Goal: Navigation & Orientation: Find specific page/section

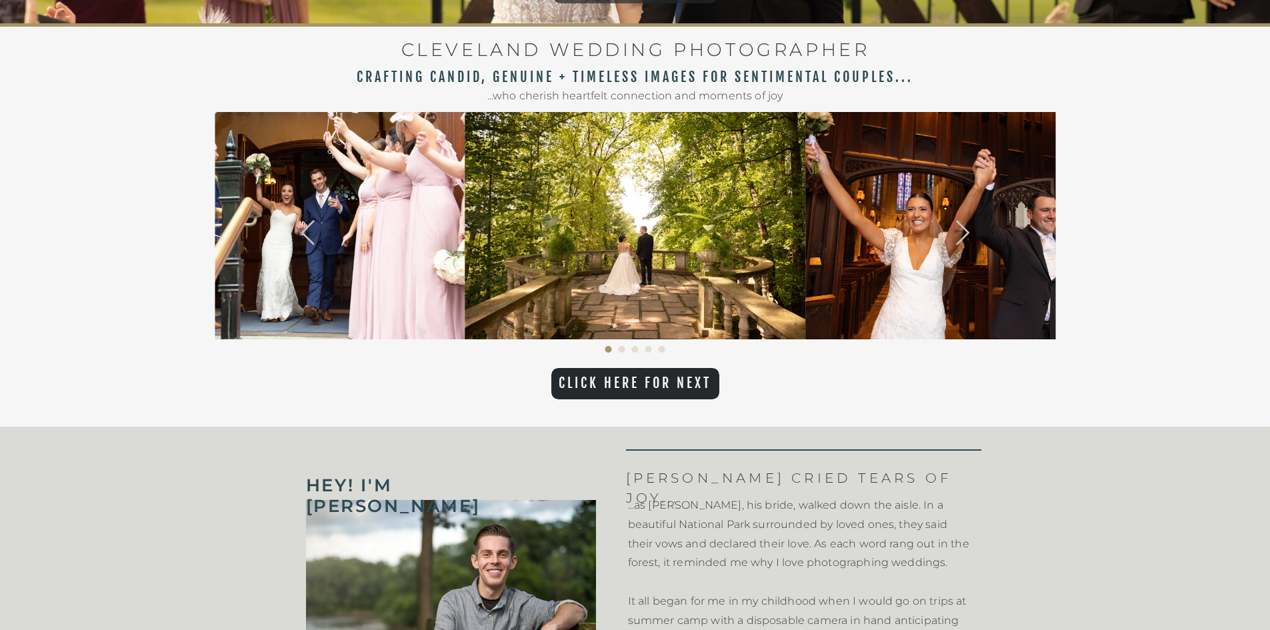
scroll to position [467, 0]
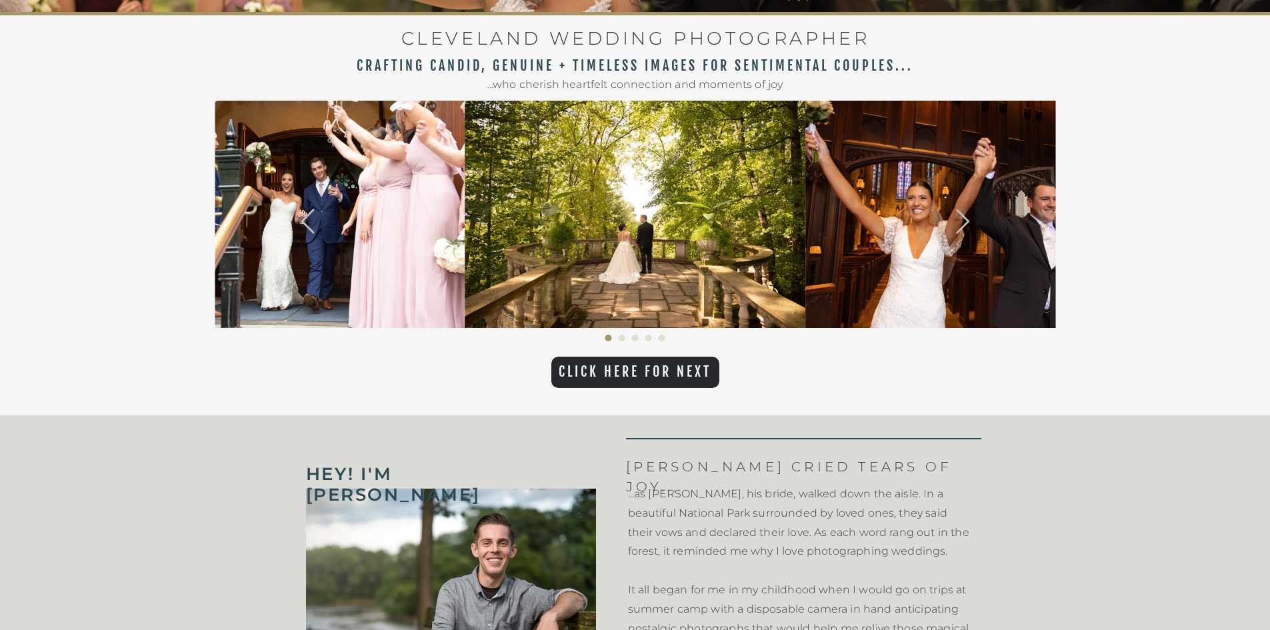
click at [961, 227] on icon at bounding box center [963, 221] width 265 height 29
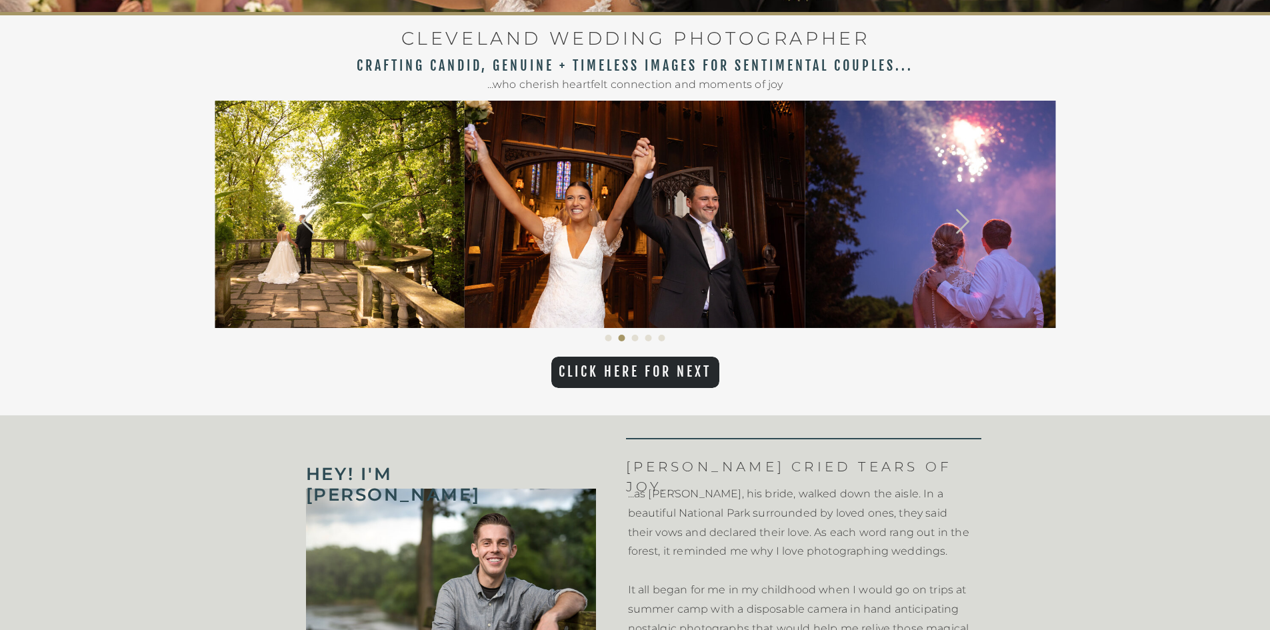
click at [961, 227] on icon at bounding box center [963, 221] width 265 height 29
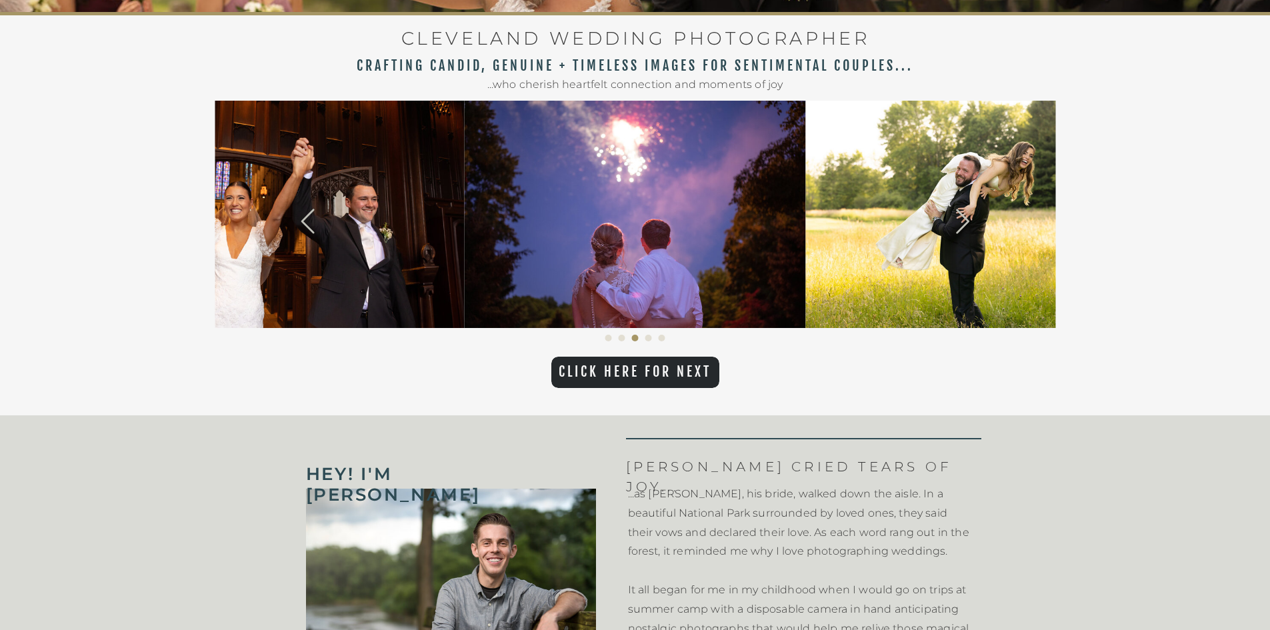
click at [961, 227] on icon at bounding box center [963, 221] width 265 height 29
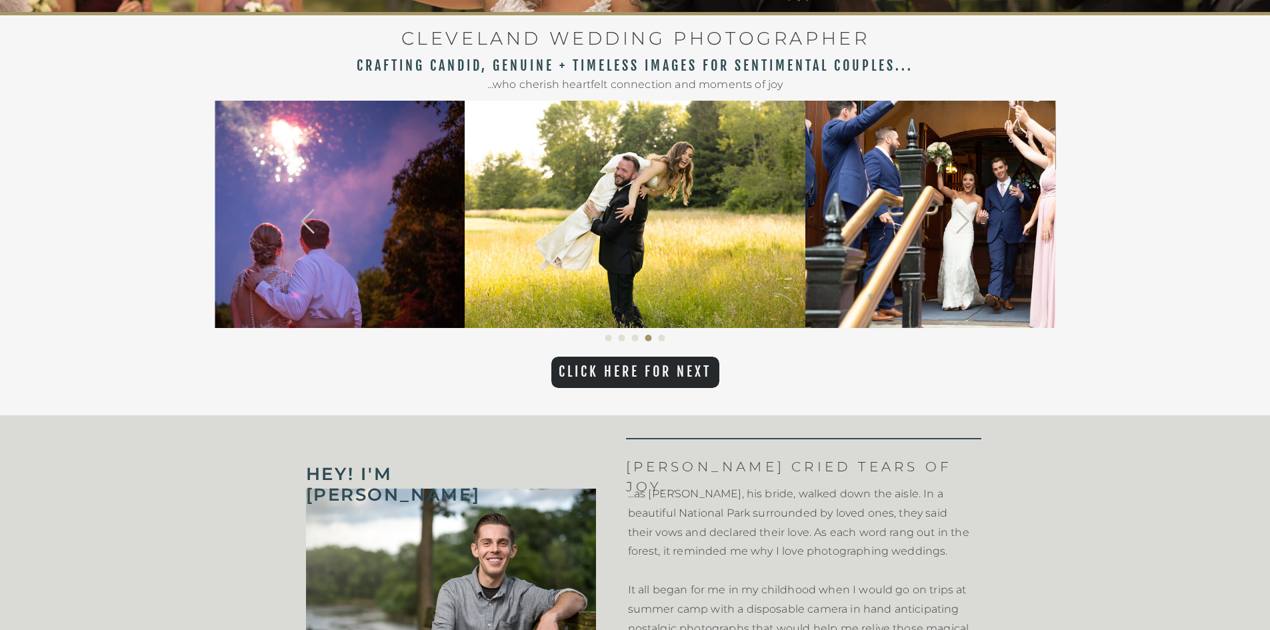
click at [961, 227] on icon at bounding box center [963, 221] width 265 height 29
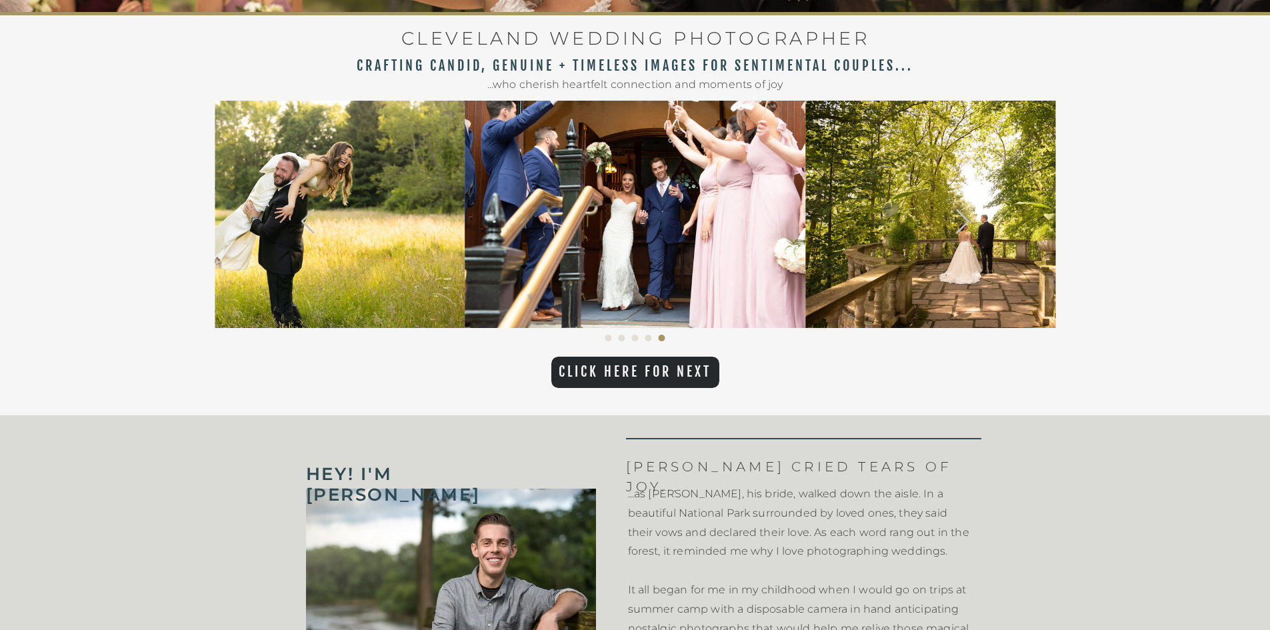
click at [961, 227] on icon at bounding box center [963, 221] width 265 height 29
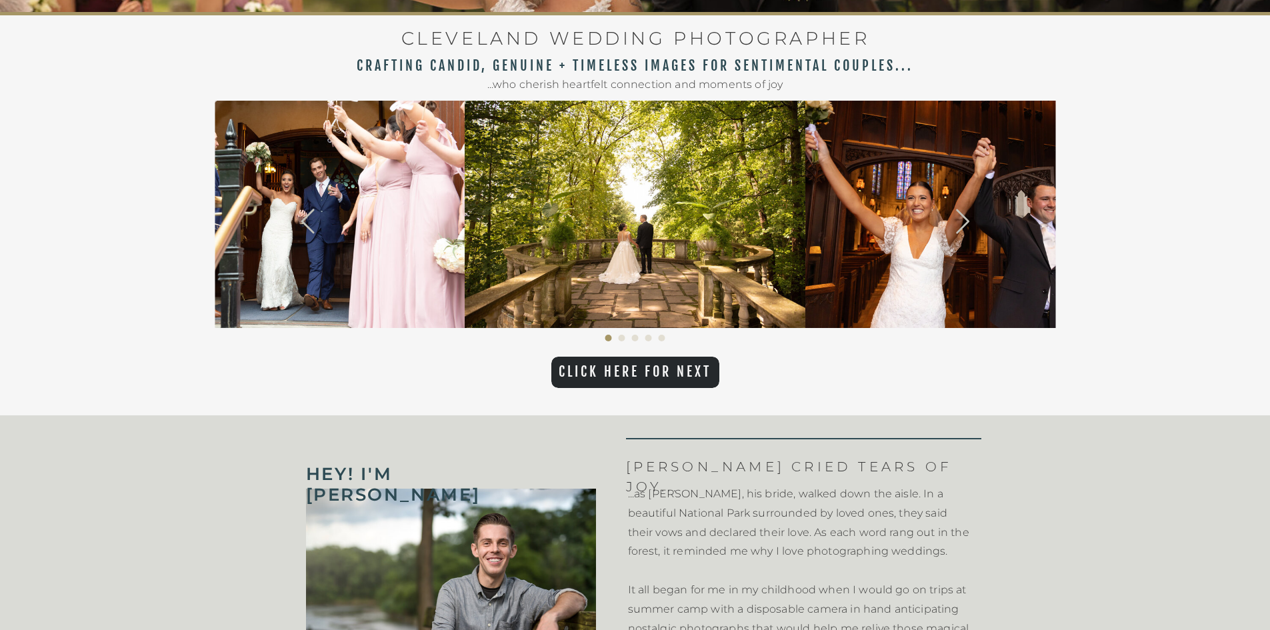
click at [961, 227] on icon at bounding box center [963, 221] width 265 height 29
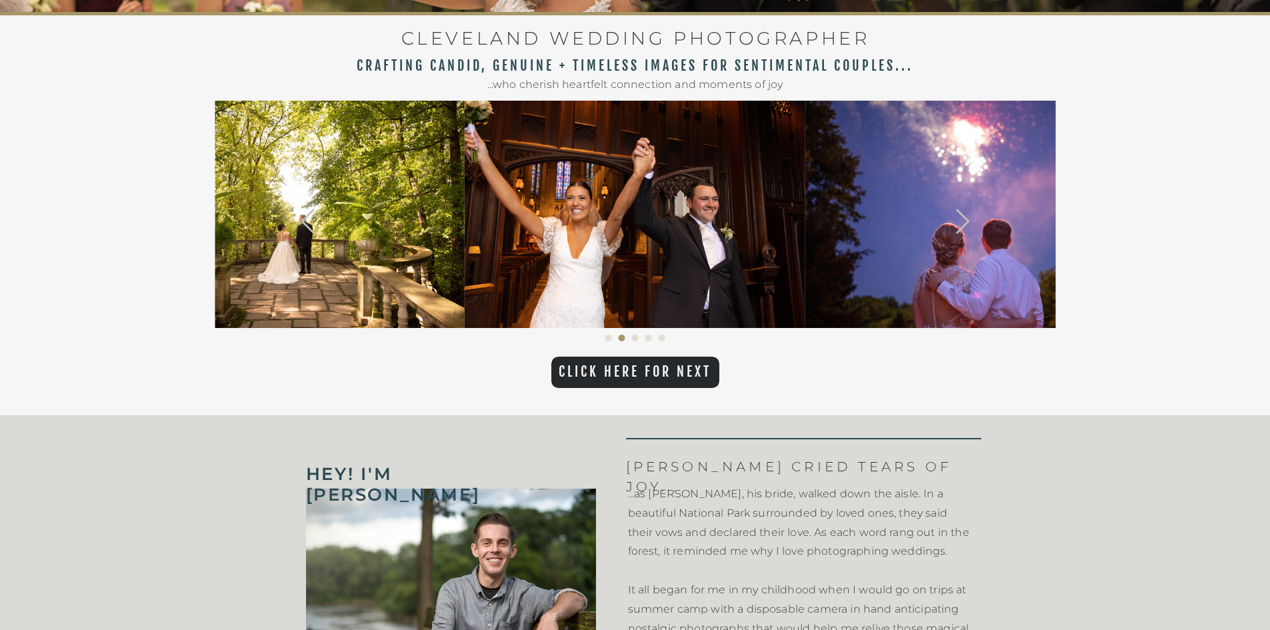
click at [961, 227] on icon at bounding box center [963, 221] width 265 height 29
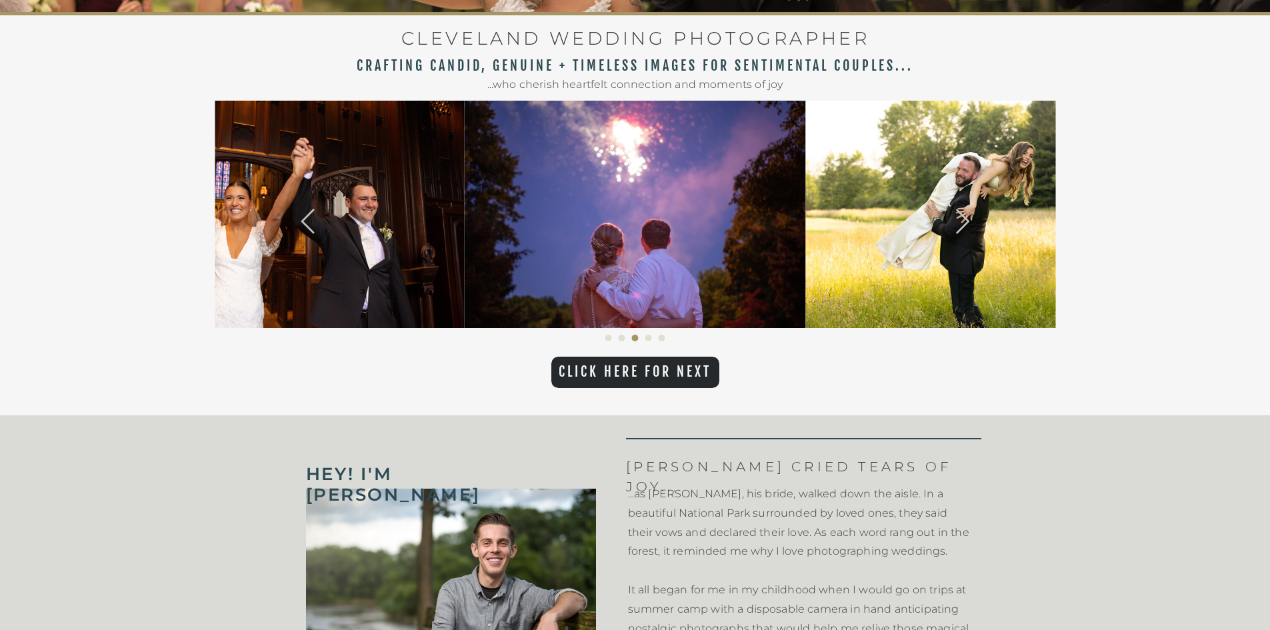
click at [961, 227] on icon at bounding box center [963, 221] width 265 height 29
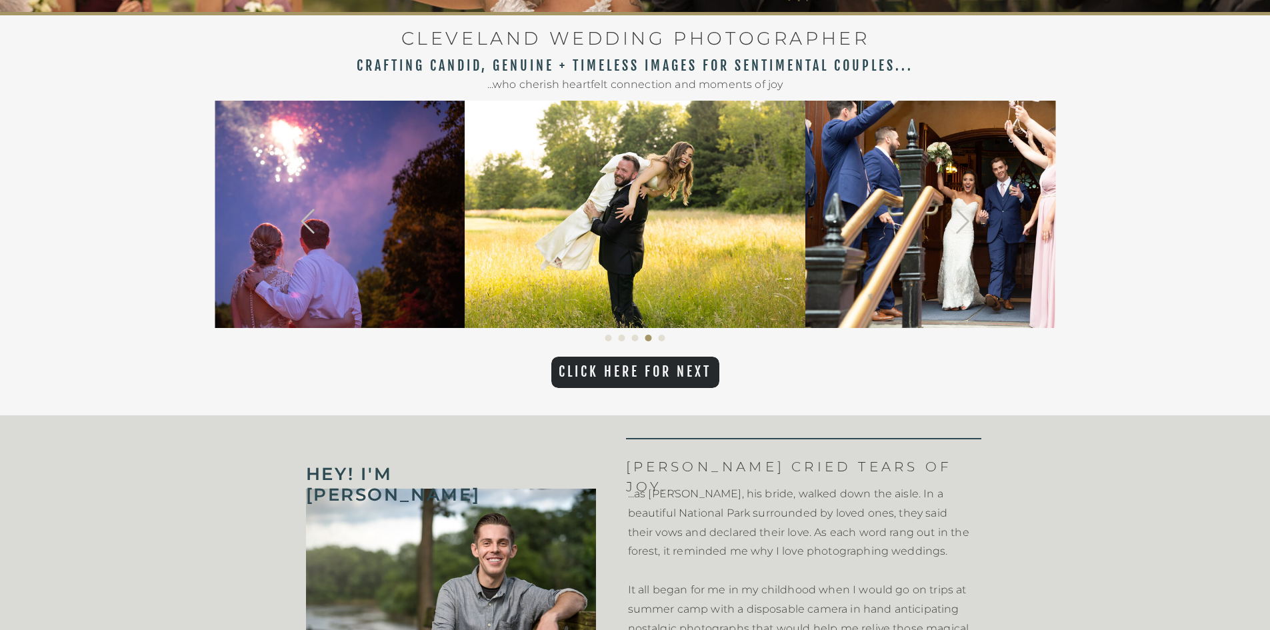
click at [961, 227] on icon at bounding box center [963, 221] width 265 height 29
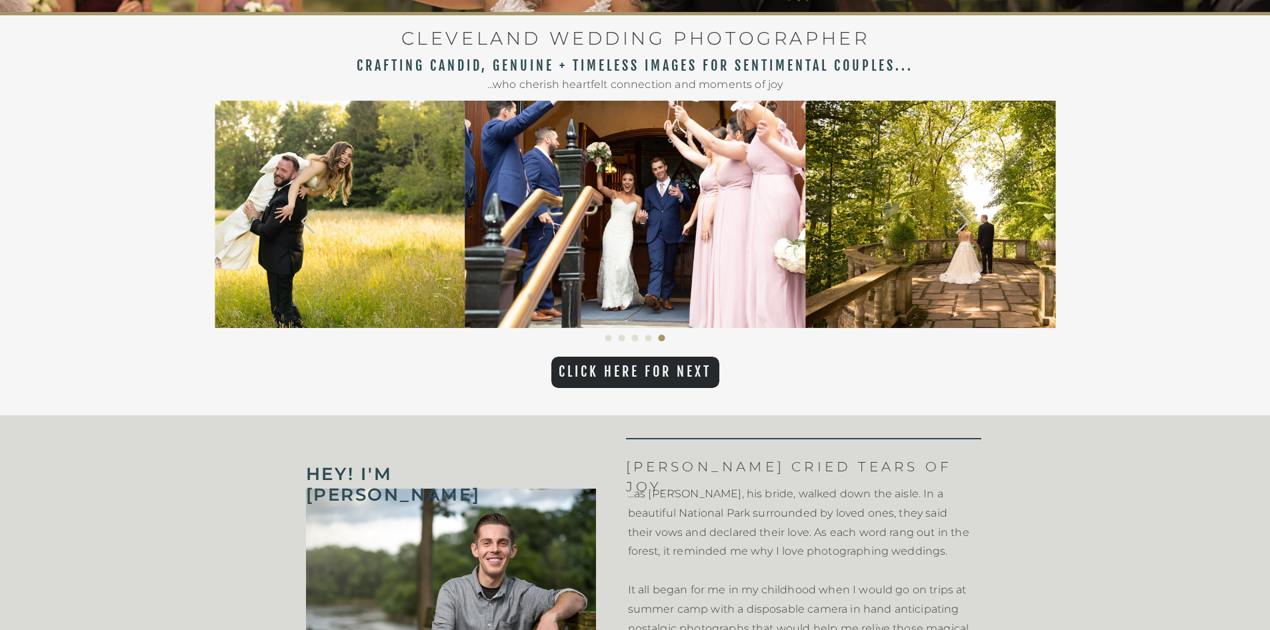
click at [961, 227] on icon at bounding box center [963, 221] width 265 height 29
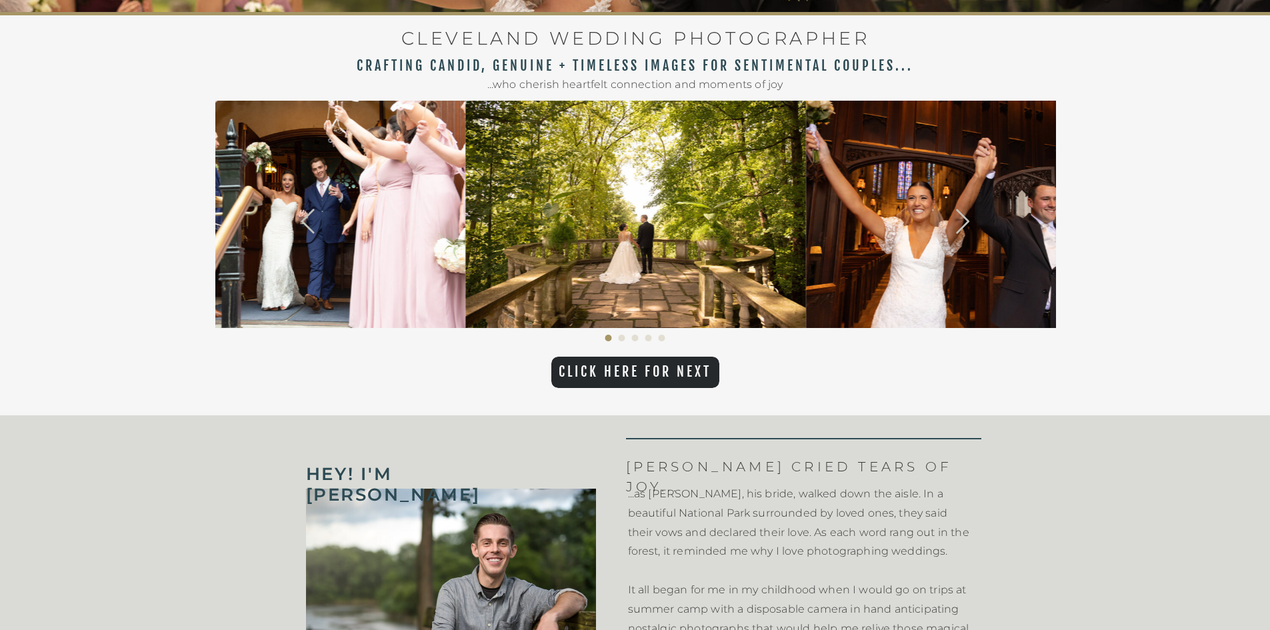
click at [961, 227] on icon at bounding box center [963, 221] width 265 height 29
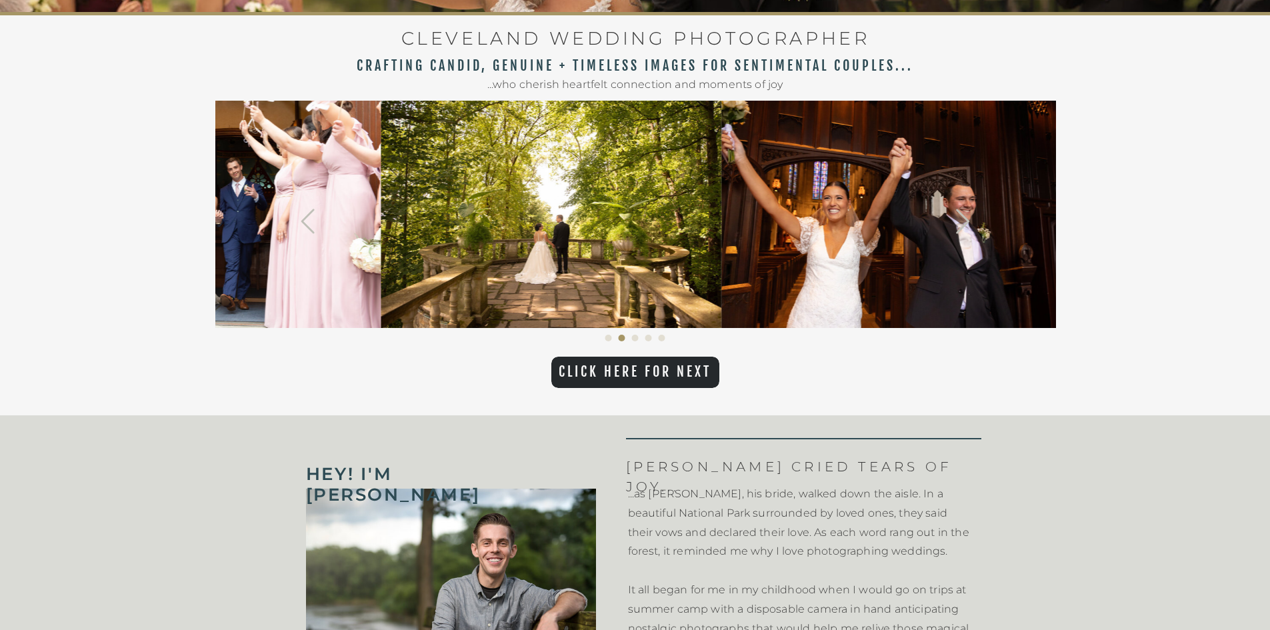
click at [961, 227] on icon at bounding box center [963, 221] width 265 height 29
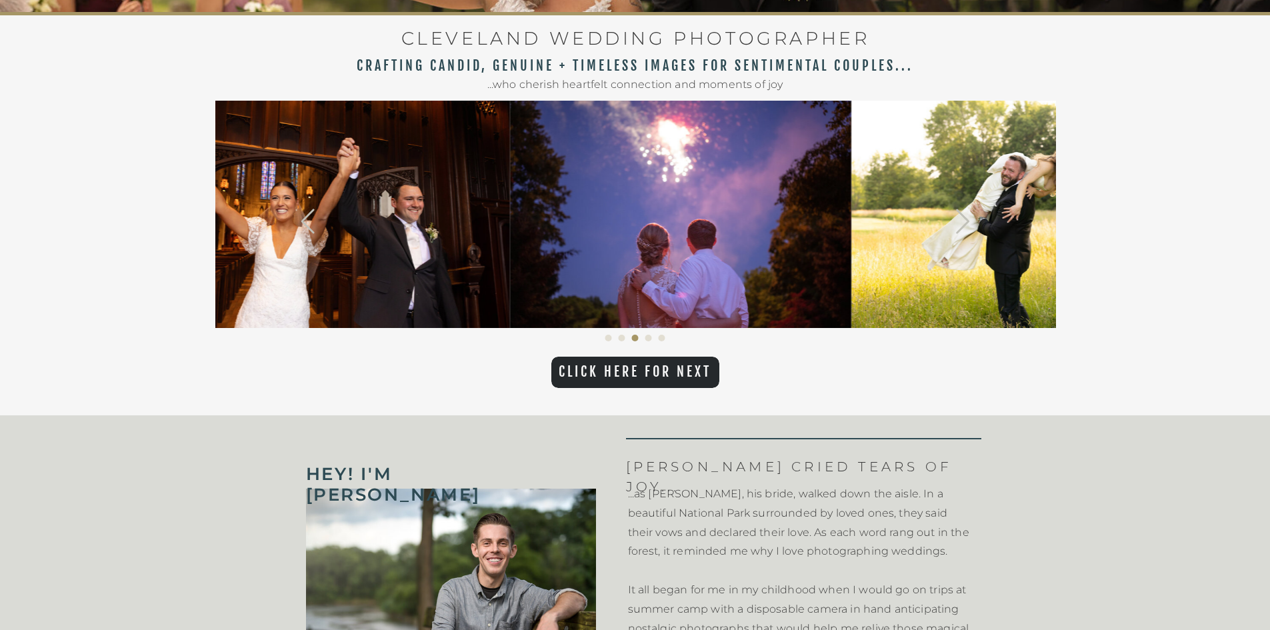
click at [961, 227] on icon at bounding box center [963, 221] width 265 height 29
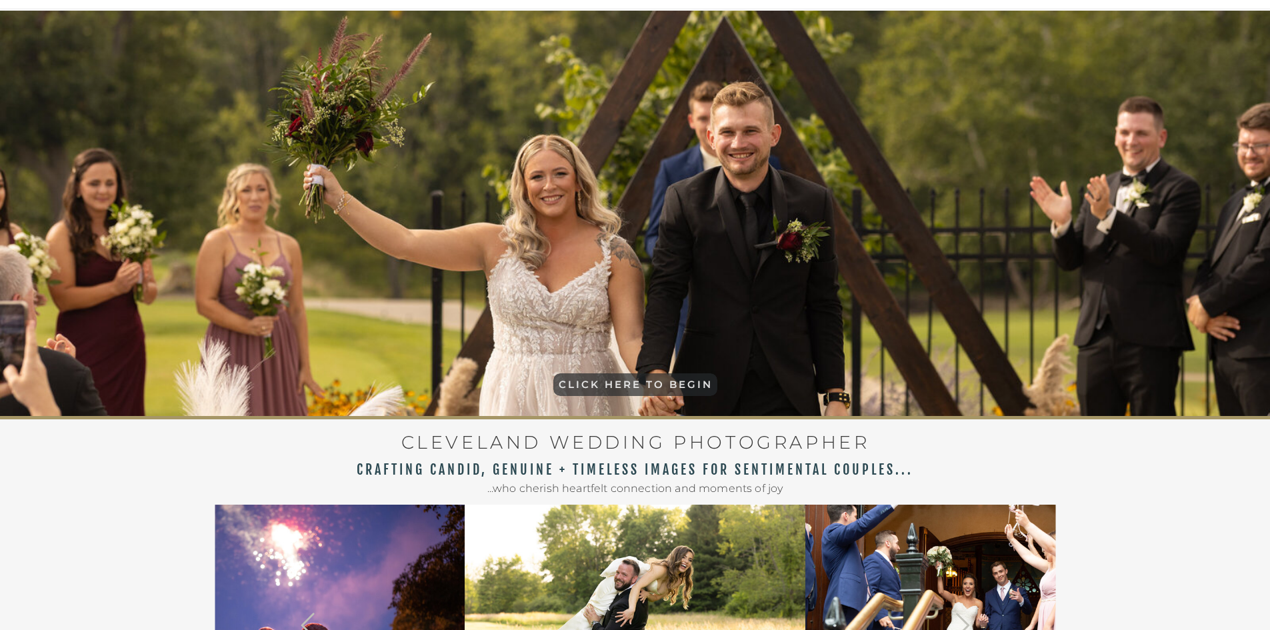
scroll to position [0, 0]
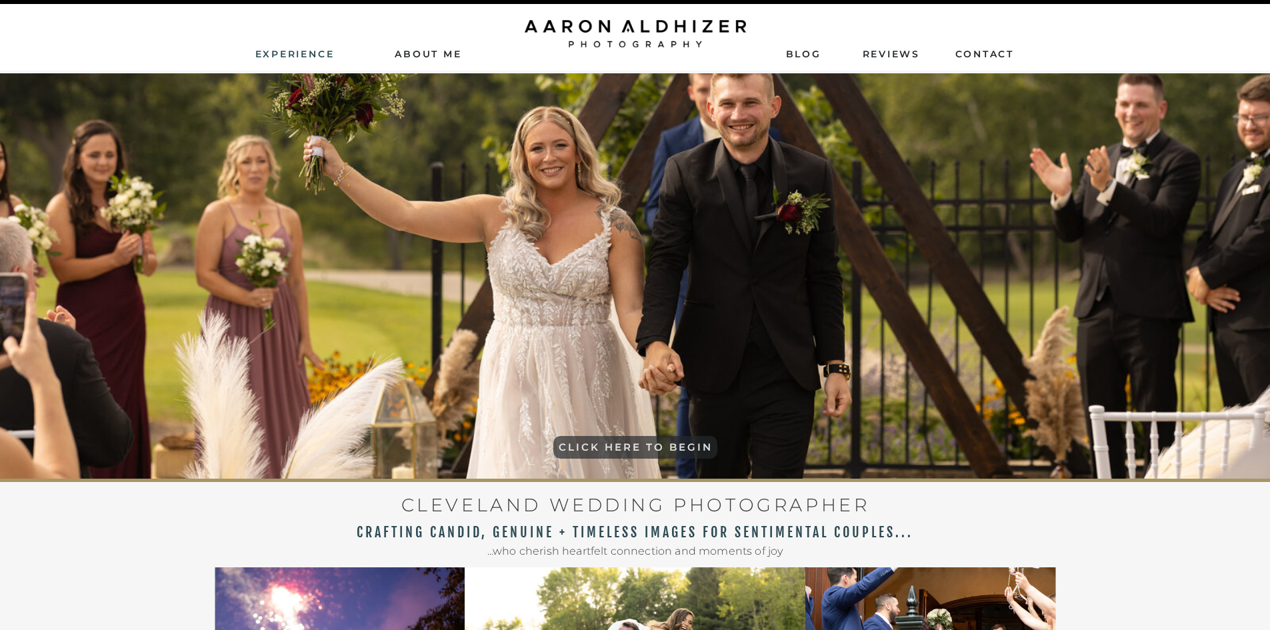
click at [304, 51] on nav "Experience" at bounding box center [295, 53] width 81 height 12
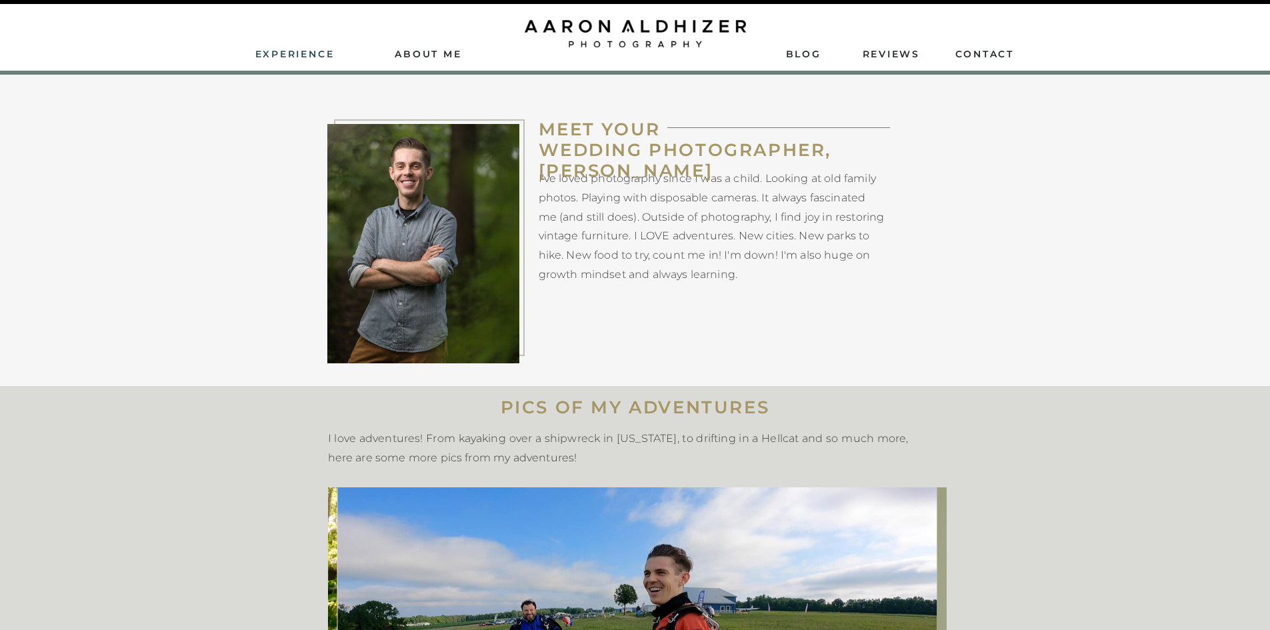
click at [326, 52] on nav "Experience" at bounding box center [295, 53] width 81 height 12
click at [315, 57] on nav "Experience" at bounding box center [295, 53] width 81 height 12
